Goal: Task Accomplishment & Management: Manage account settings

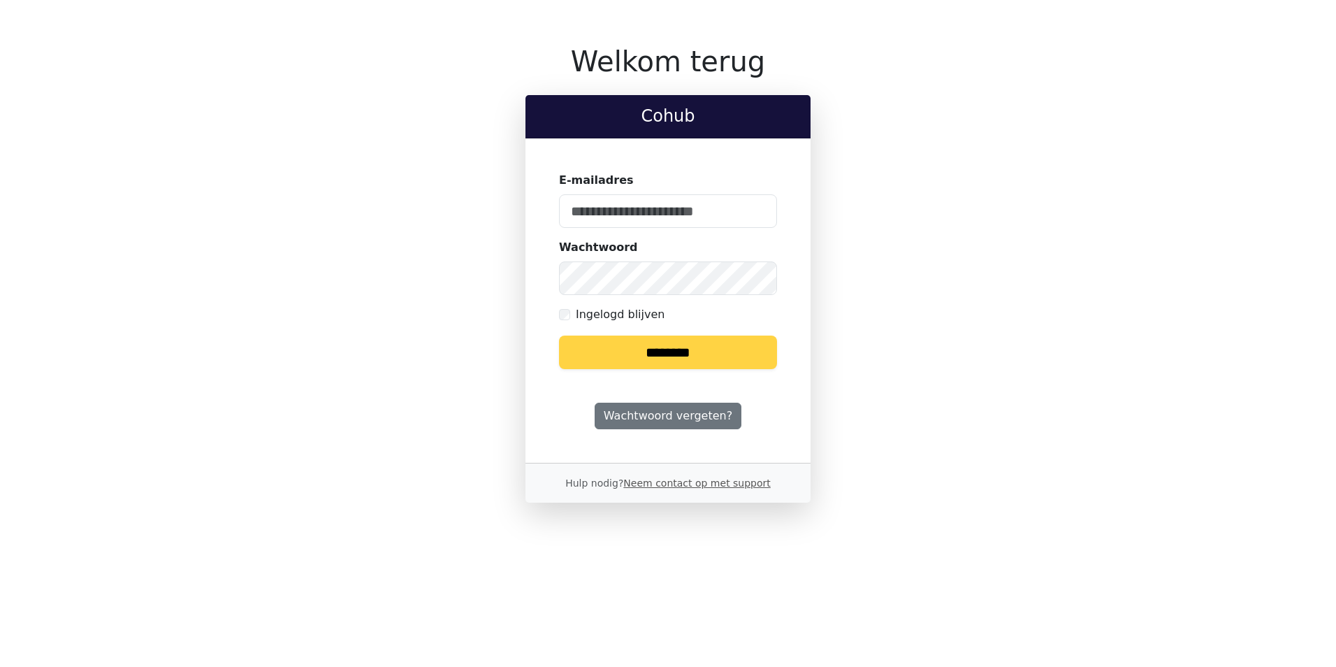
type input "**********"
click at [639, 347] on input "********" at bounding box center [668, 352] width 218 height 34
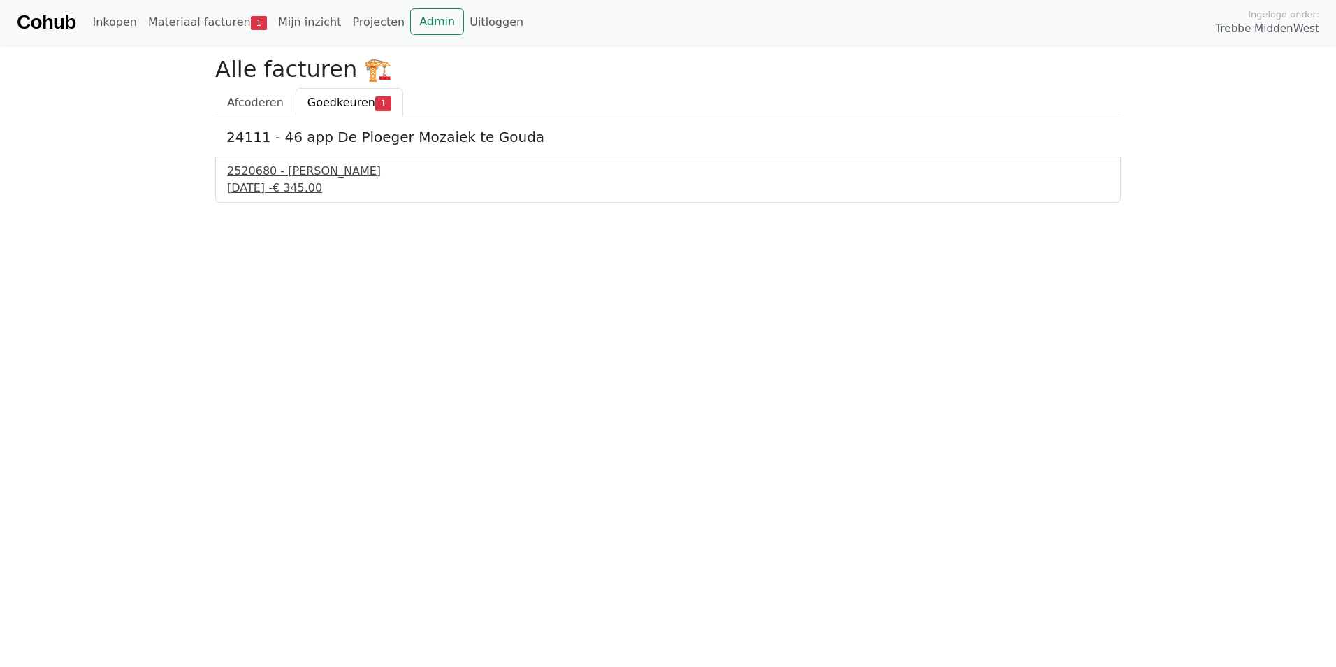
click at [271, 187] on div "10 september 2025 - € 345,00" at bounding box center [668, 188] width 882 height 17
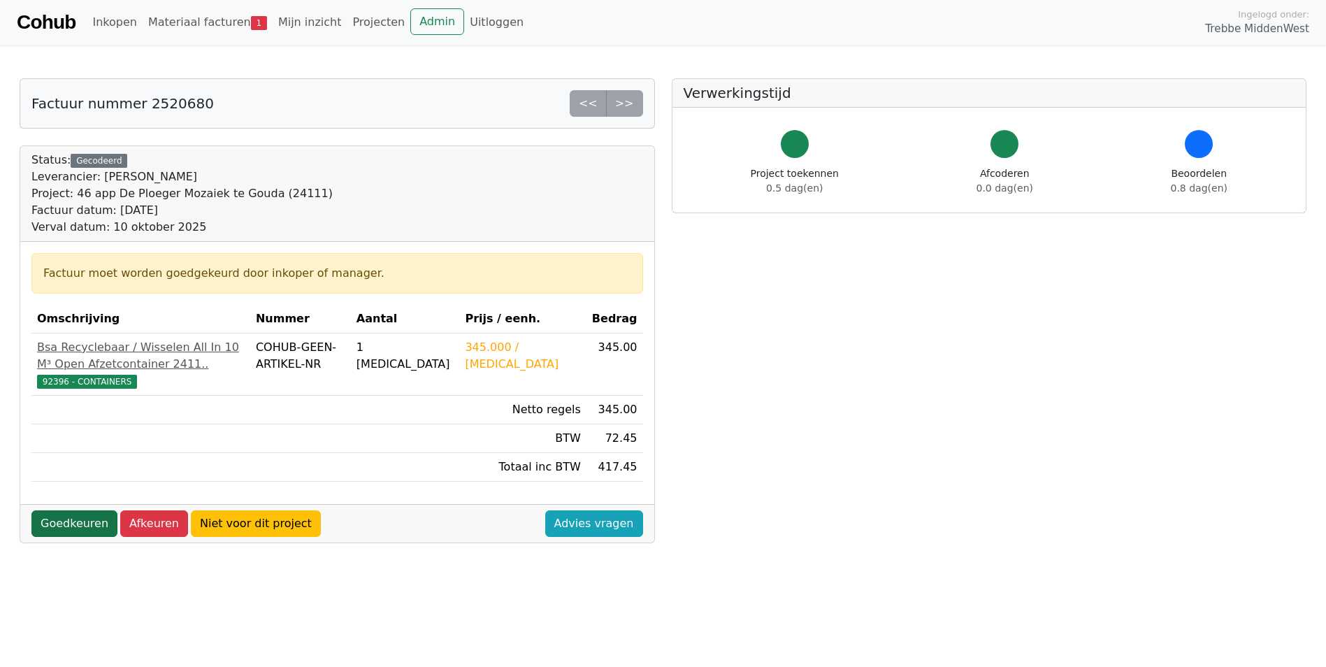
click at [75, 537] on link "Goedkeuren" at bounding box center [74, 523] width 86 height 27
